Goal: Task Accomplishment & Management: Use online tool/utility

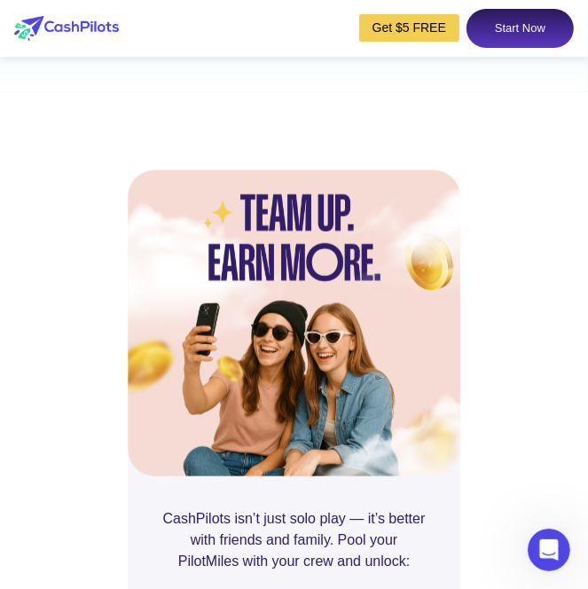
scroll to position [6566, 0]
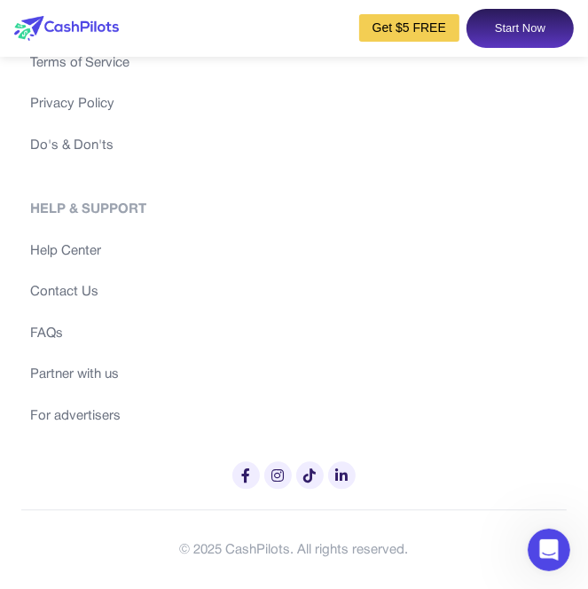
scroll to position [10290, 0]
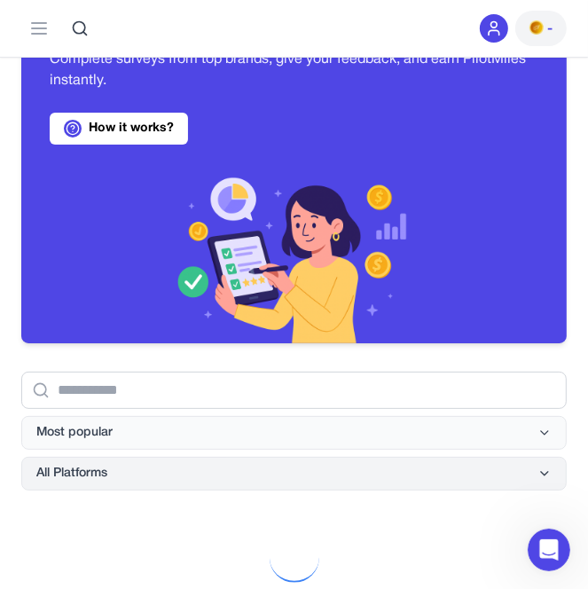
scroll to position [266, 0]
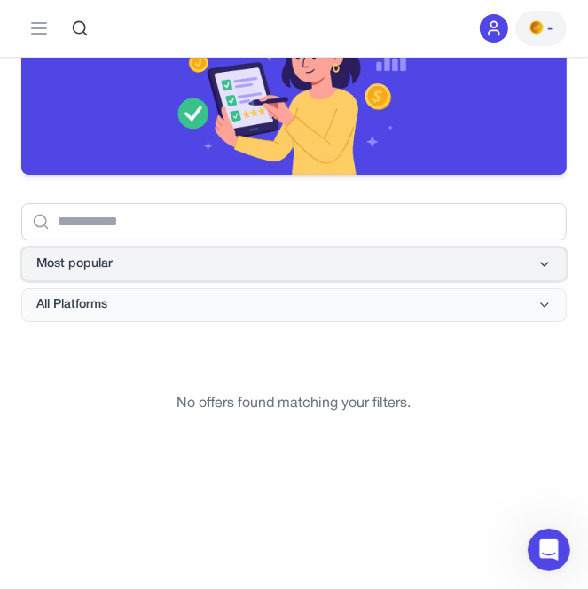
click at [236, 260] on button "Most popular" at bounding box center [293, 264] width 545 height 34
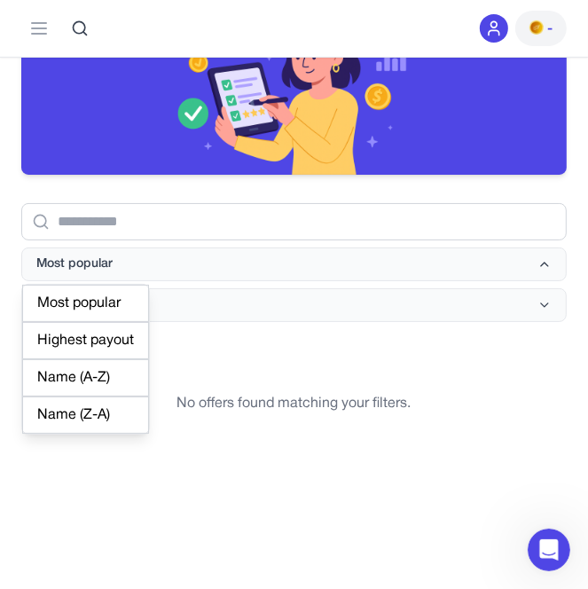
click at [92, 382] on div "Name (A-Z)" at bounding box center [85, 377] width 127 height 37
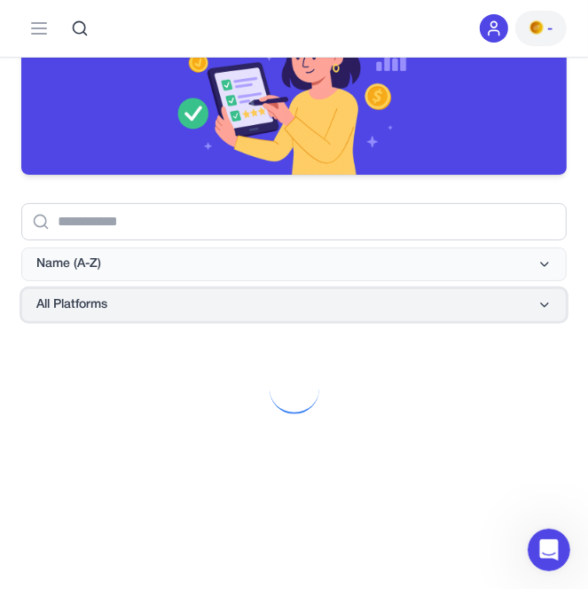
click at [256, 312] on button "All Platforms" at bounding box center [293, 305] width 545 height 34
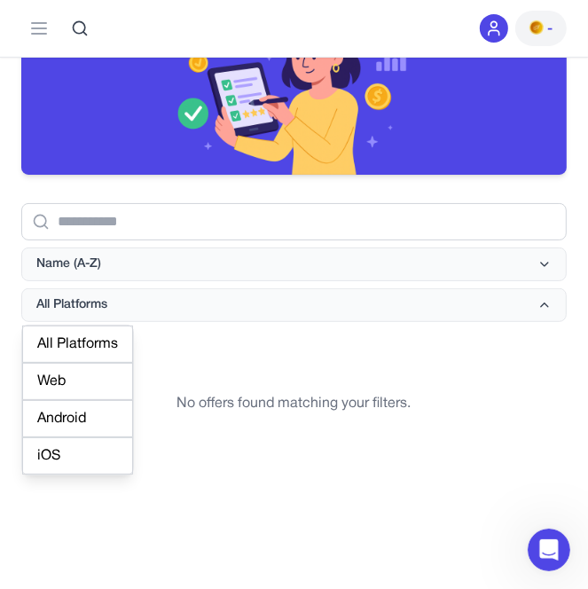
click at [94, 379] on div "Web" at bounding box center [77, 381] width 111 height 37
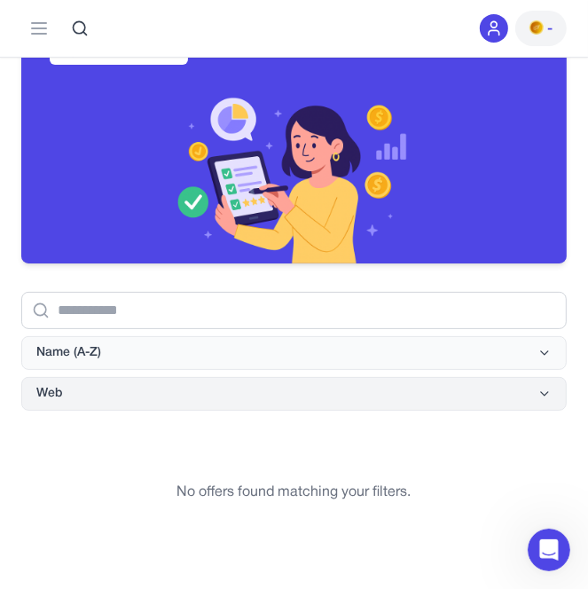
scroll to position [0, 0]
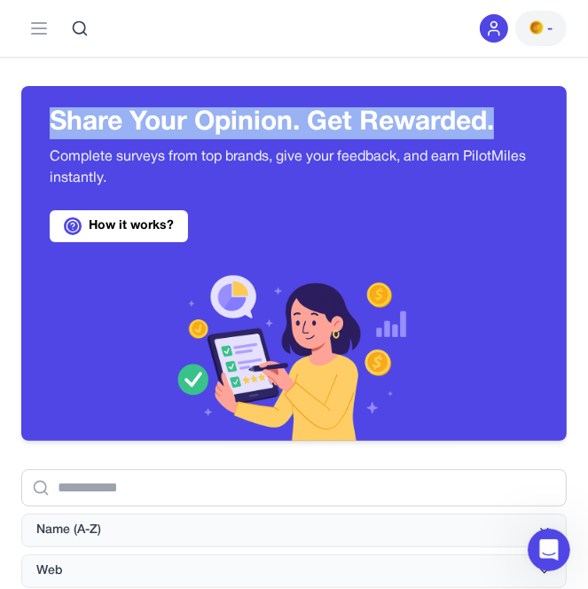
drag, startPoint x: 53, startPoint y: 123, endPoint x: 482, endPoint y: 121, distance: 429.2
click at [543, 116] on div "Share Your Opinion. Get Rewarded. Complete surveys from top brands, give your f…" at bounding box center [293, 174] width 545 height 177
copy h3 "Share Your Opinion. Get Rewarded."
